Goal: Transaction & Acquisition: Book appointment/travel/reservation

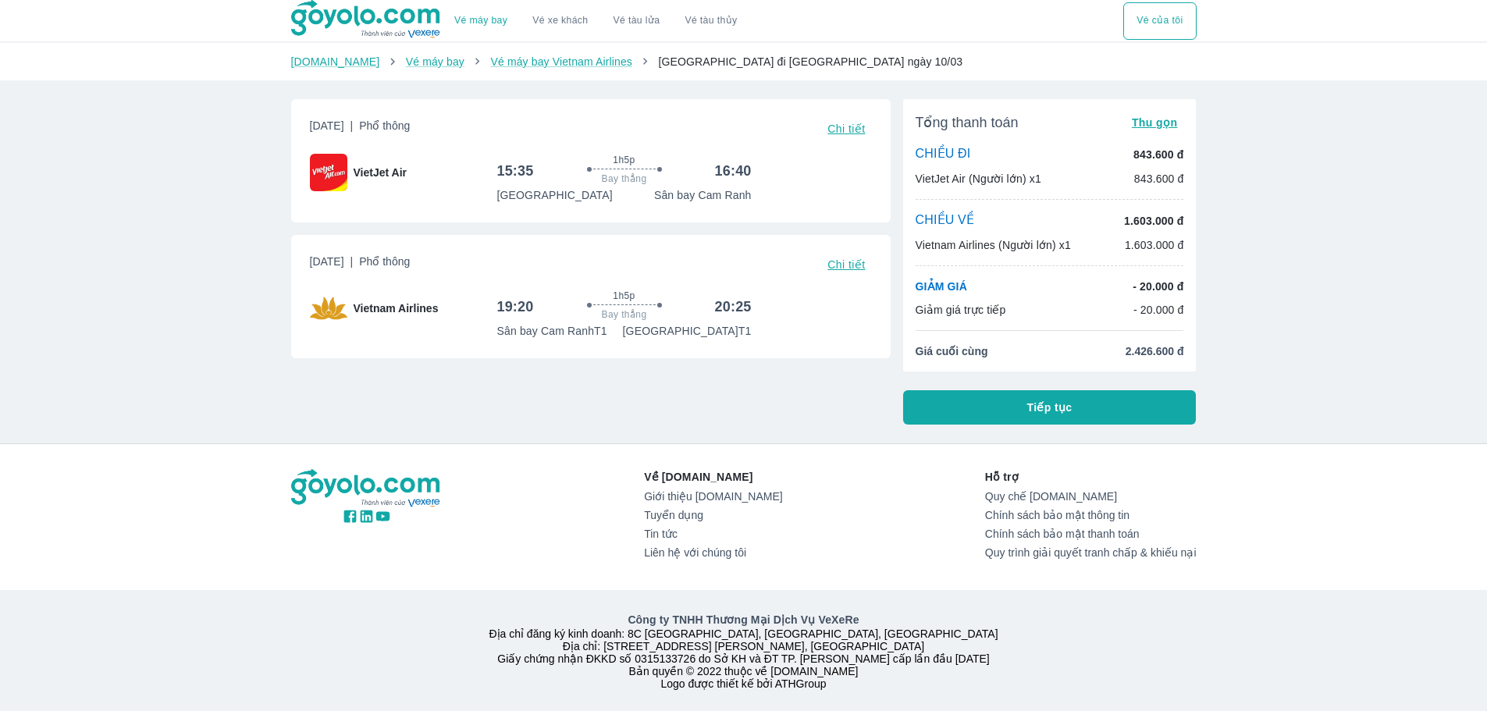
click at [840, 128] on span "Chi tiết" at bounding box center [845, 129] width 37 height 12
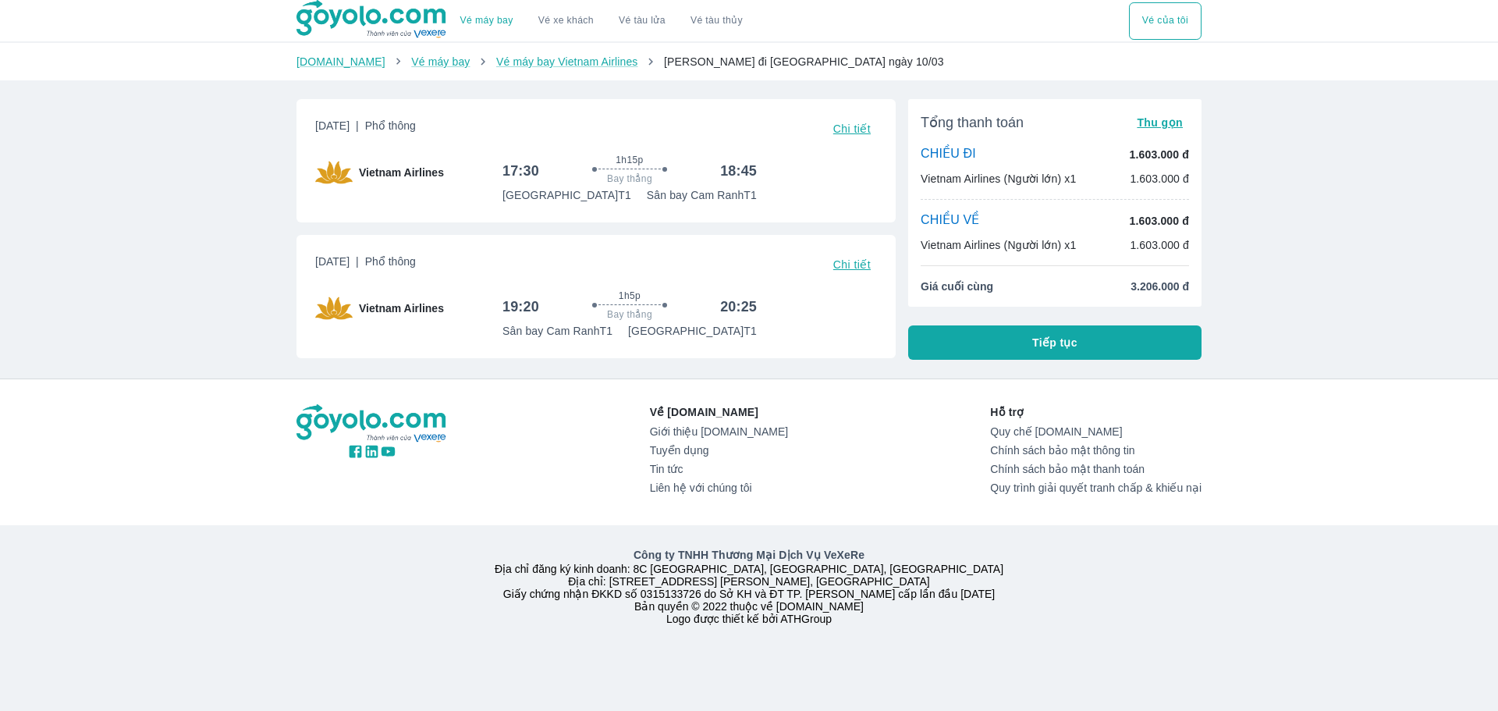
click at [855, 129] on span "Chi tiết" at bounding box center [852, 129] width 37 height 12
